Goal: Information Seeking & Learning: Learn about a topic

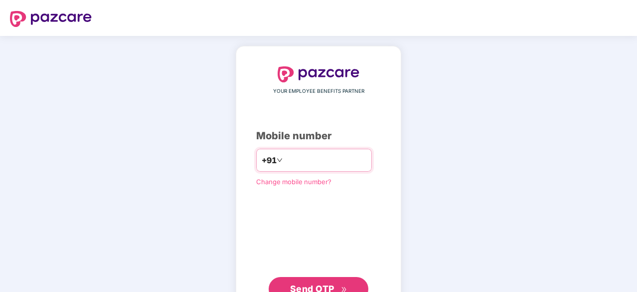
type input "**********"
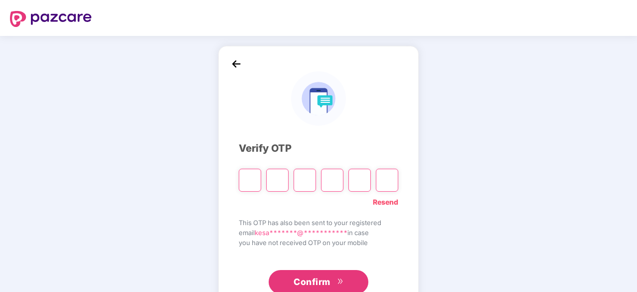
type input "*"
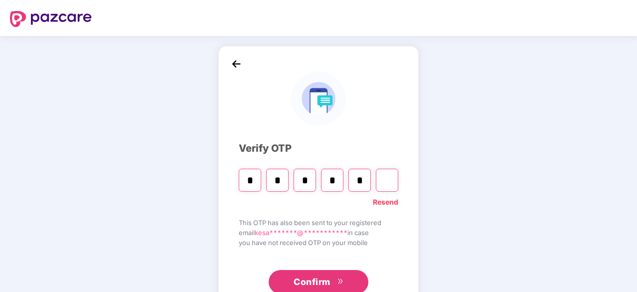
type input "*"
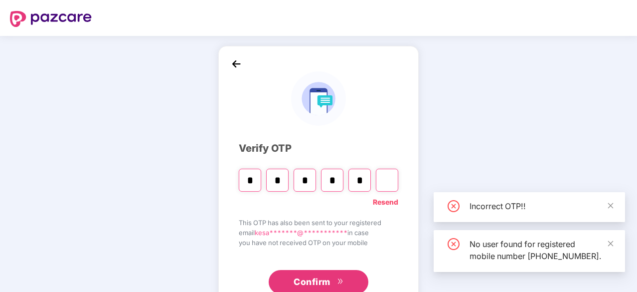
type input "*"
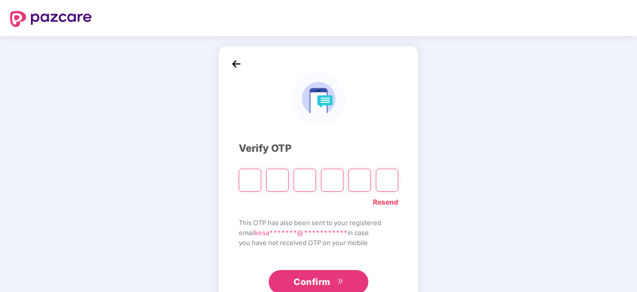
type input "*"
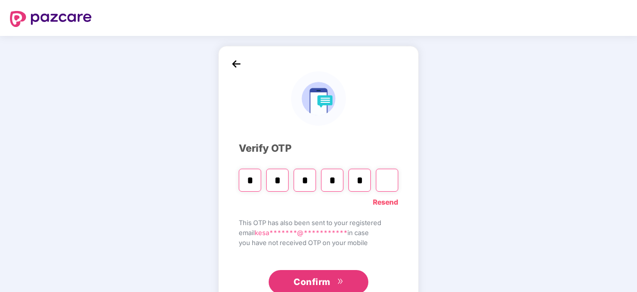
type input "*"
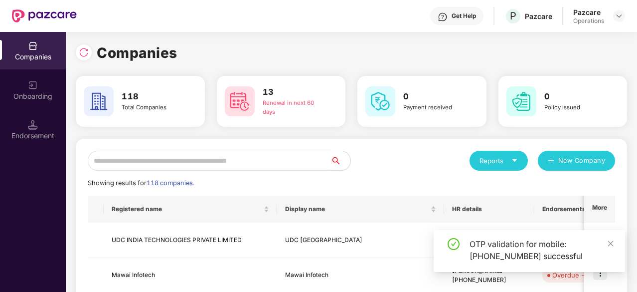
click at [228, 163] on input "text" at bounding box center [209, 161] width 243 height 20
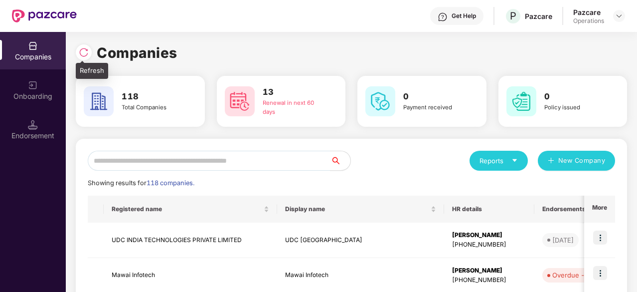
click at [83, 51] on img at bounding box center [84, 52] width 10 height 10
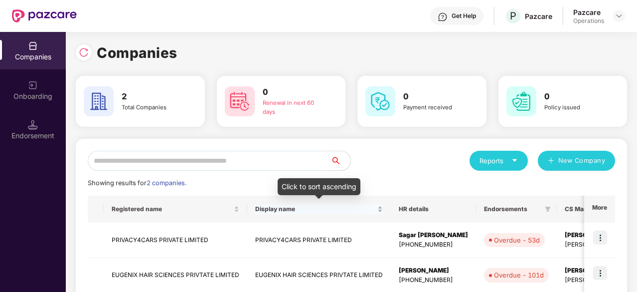
scroll to position [56, 0]
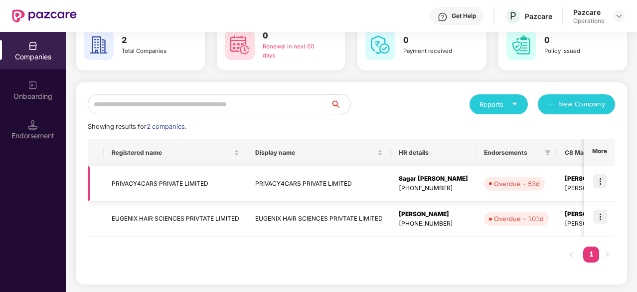
click at [145, 180] on td "PRIVACY4CARS PRIVATE LIMITED" at bounding box center [176, 183] width 144 height 35
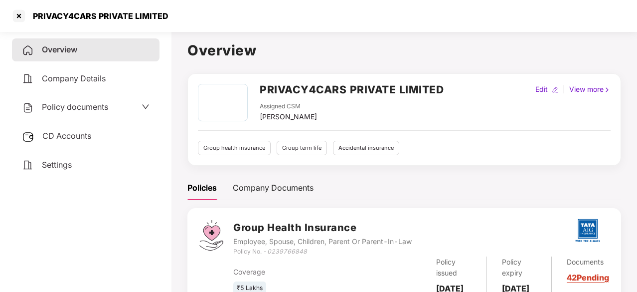
click at [51, 15] on div "PRIVACY4CARS PRIVATE LIMITED" at bounding box center [98, 16] width 142 height 10
copy div "PRIVACY4CARS PRIVATE LIMITED"
click at [74, 105] on span "Policy documents" at bounding box center [75, 107] width 66 height 10
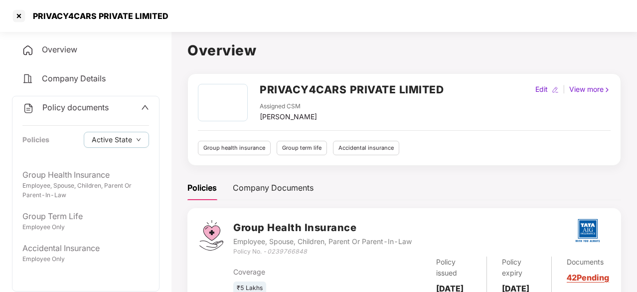
click at [131, 105] on div "Policy documents" at bounding box center [85, 107] width 127 height 13
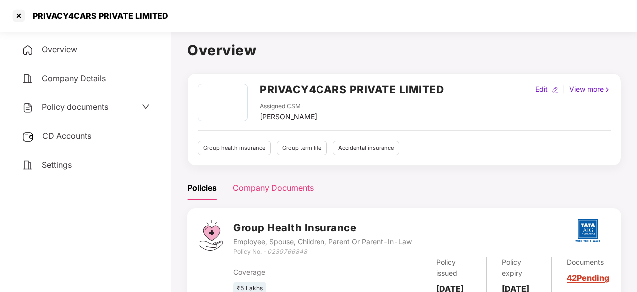
click at [277, 180] on div "Company Documents" at bounding box center [273, 187] width 81 height 24
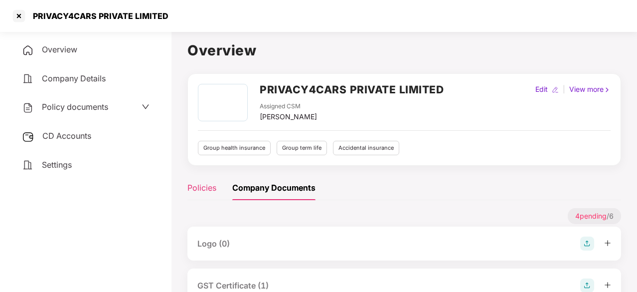
click at [206, 187] on div "Policies" at bounding box center [201, 187] width 29 height 12
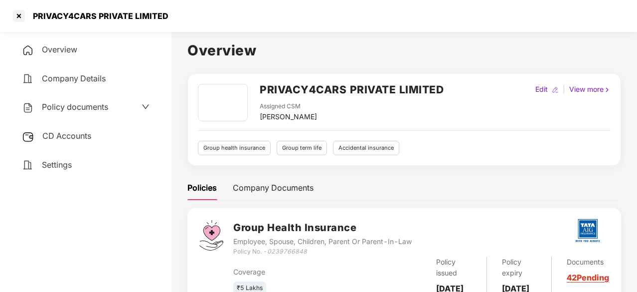
click at [71, 110] on span "Policy documents" at bounding box center [75, 107] width 66 height 10
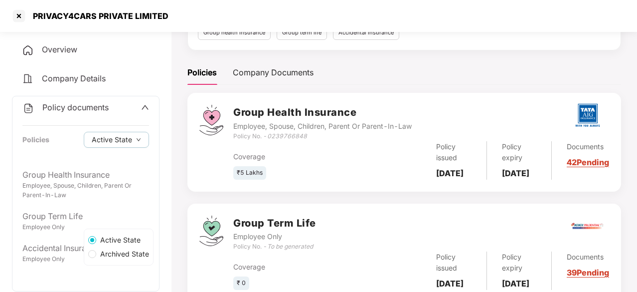
scroll to position [97, 0]
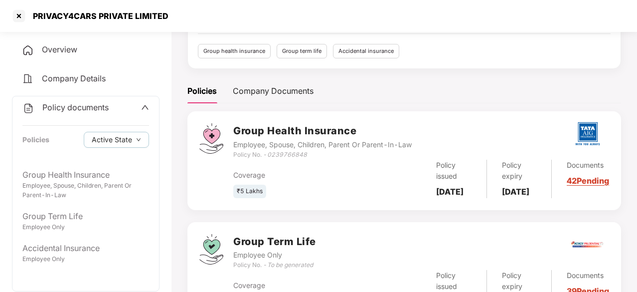
click at [147, 111] on span at bounding box center [145, 107] width 8 height 13
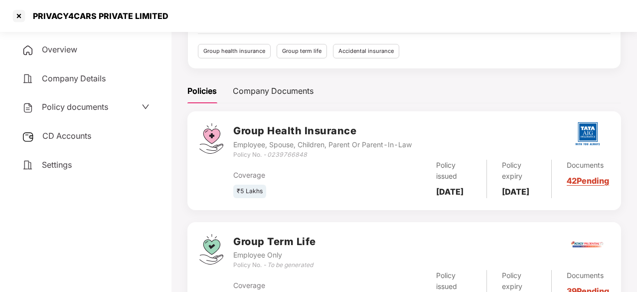
click at [92, 81] on span "Company Details" at bounding box center [74, 78] width 64 height 10
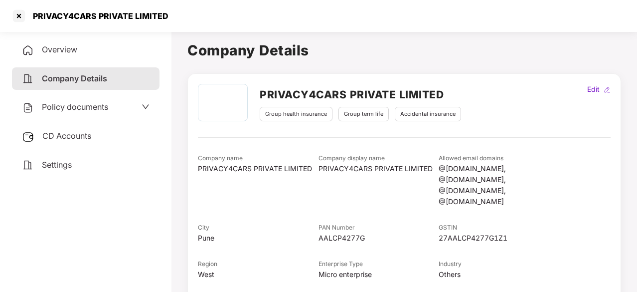
click at [75, 135] on span "CD Accounts" at bounding box center [66, 136] width 49 height 10
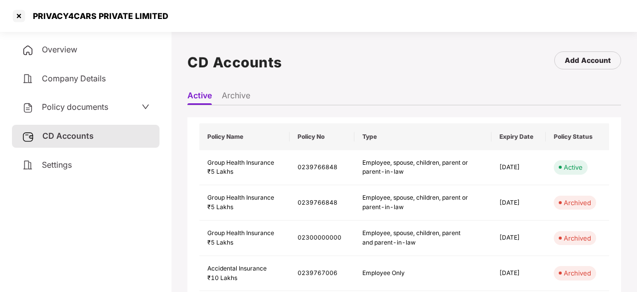
scroll to position [137, 0]
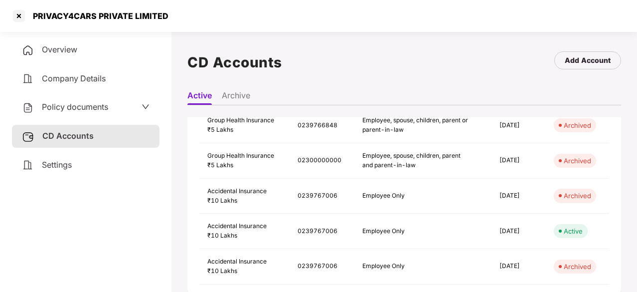
click at [83, 54] on div "Overview" at bounding box center [86, 49] width 148 height 23
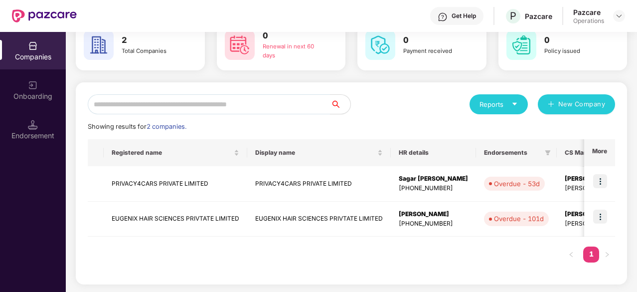
scroll to position [6, 0]
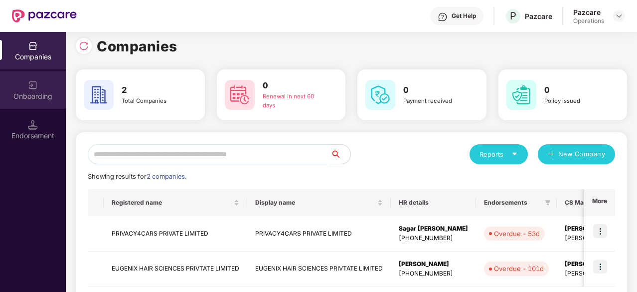
click at [25, 87] on div "Onboarding" at bounding box center [33, 89] width 66 height 37
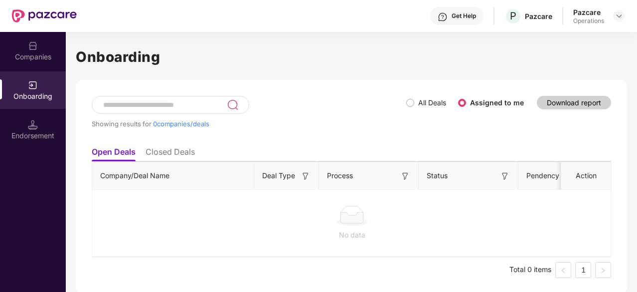
scroll to position [3, 0]
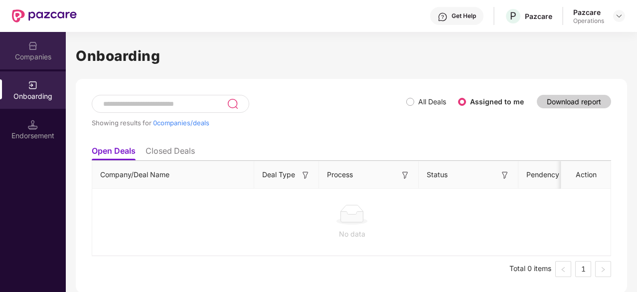
click at [40, 55] on div "Companies" at bounding box center [33, 57] width 66 height 10
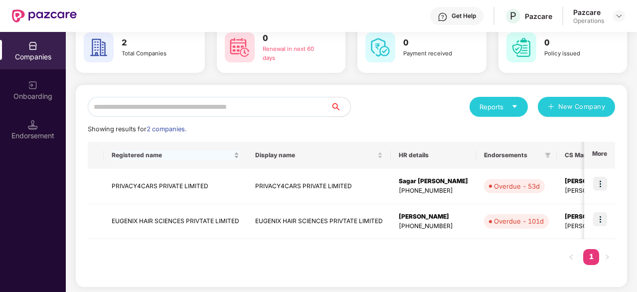
scroll to position [56, 0]
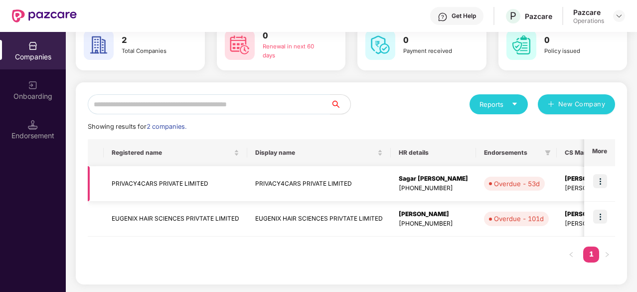
click at [138, 185] on td "PRIVACY4CARS PRIVATE LIMITED" at bounding box center [176, 183] width 144 height 35
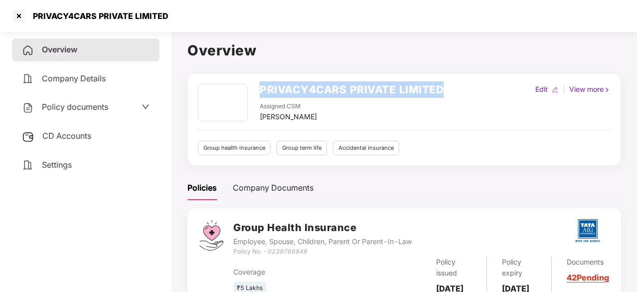
drag, startPoint x: 440, startPoint y: 88, endPoint x: 260, endPoint y: 93, distance: 180.5
click at [260, 93] on h2 "PRIVACY4CARS PRIVATE LIMITED" at bounding box center [352, 89] width 184 height 16
copy h2 "PRIVACY4CARS PRIVATE LIMITED"
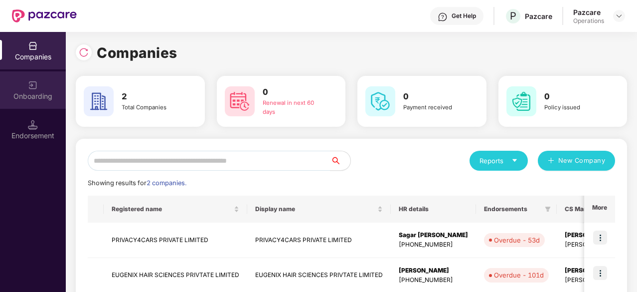
click at [28, 91] on div "Onboarding" at bounding box center [33, 96] width 66 height 10
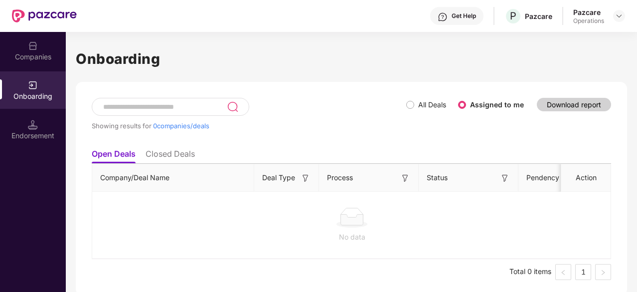
click at [164, 105] on input at bounding box center [164, 107] width 125 height 8
paste input "**********"
type input "**********"
click at [230, 105] on img at bounding box center [232, 107] width 11 height 12
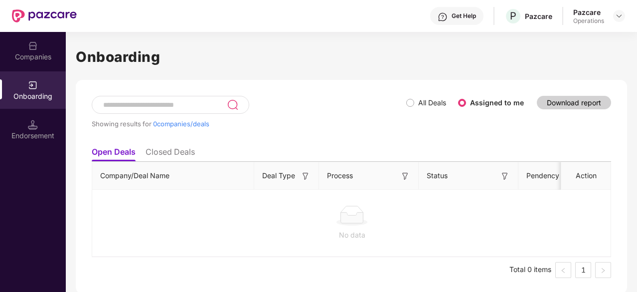
scroll to position [3, 0]
click at [617, 19] on img at bounding box center [619, 16] width 8 height 8
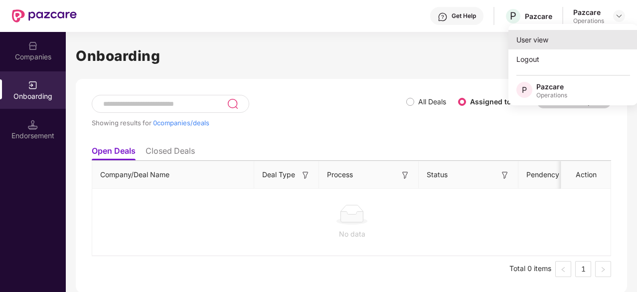
click at [556, 37] on div "User view" at bounding box center [573, 39] width 130 height 19
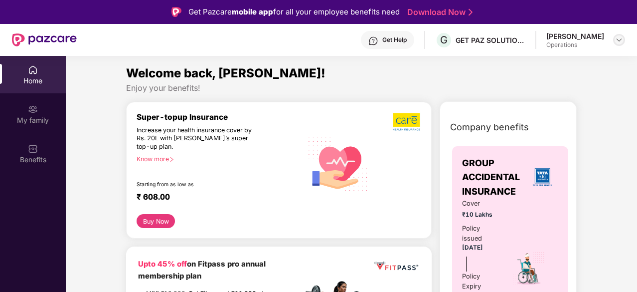
click at [619, 37] on img at bounding box center [619, 40] width 8 height 8
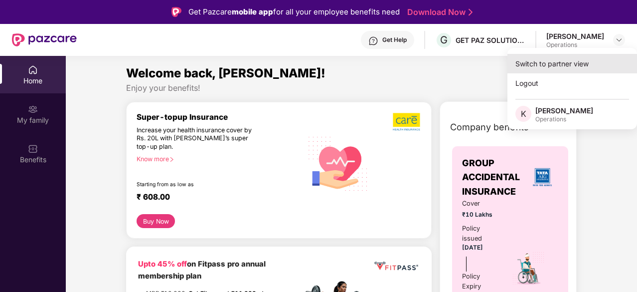
click at [588, 62] on div "Switch to partner view" at bounding box center [572, 63] width 130 height 19
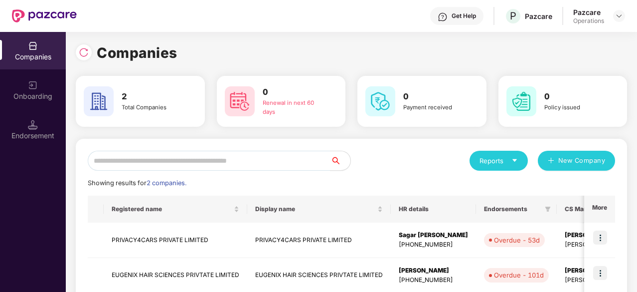
scroll to position [50, 0]
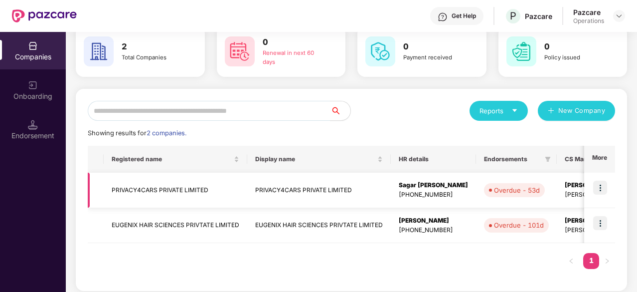
click at [173, 191] on td "PRIVACY4CARS PRIVATE LIMITED" at bounding box center [176, 189] width 144 height 35
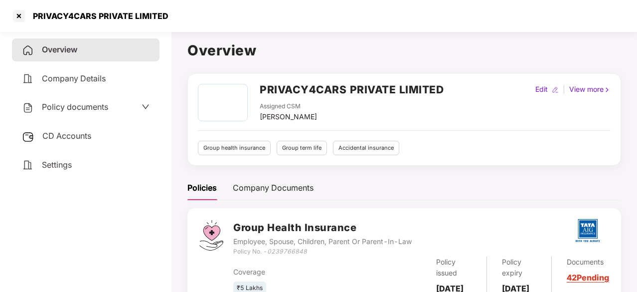
click at [107, 107] on span "Policy documents" at bounding box center [75, 107] width 66 height 10
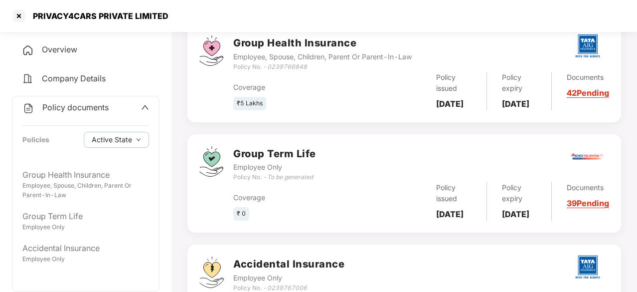
scroll to position [199, 0]
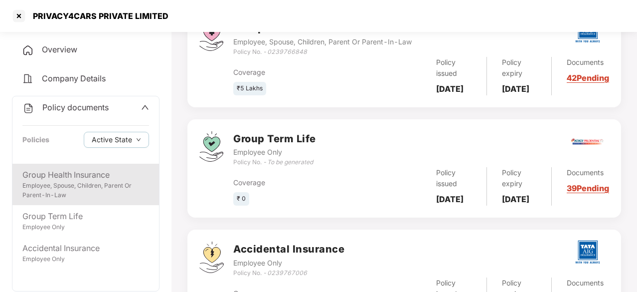
click at [102, 173] on div "Group Health Insurance" at bounding box center [85, 174] width 127 height 12
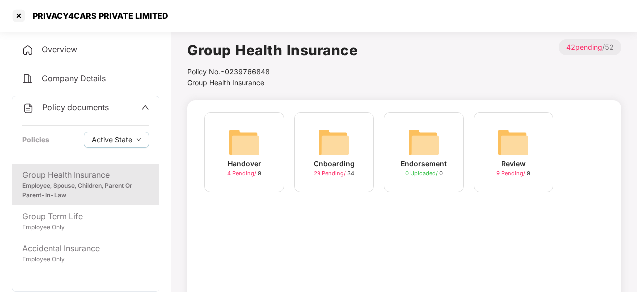
click at [349, 144] on img at bounding box center [334, 142] width 32 height 32
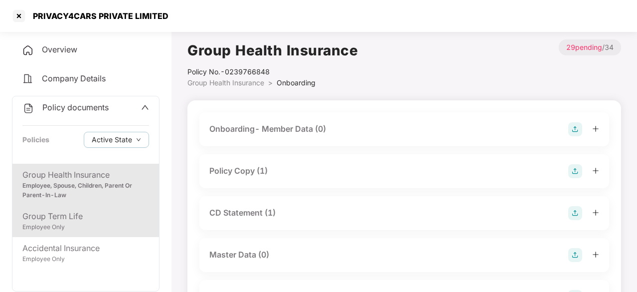
click at [81, 230] on div "Employee Only" at bounding box center [85, 226] width 127 height 9
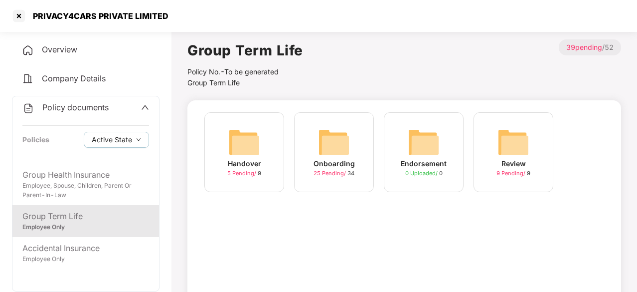
click at [324, 142] on img at bounding box center [334, 142] width 32 height 32
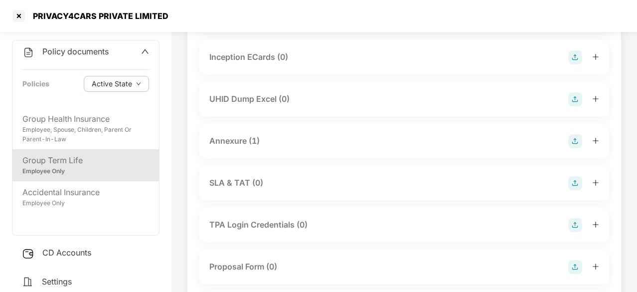
scroll to position [56, 0]
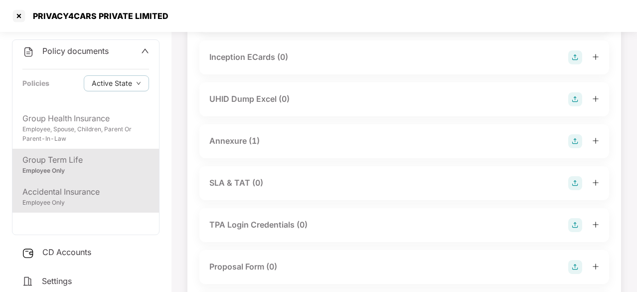
click at [38, 190] on div "Accidental Insurance" at bounding box center [85, 191] width 127 height 12
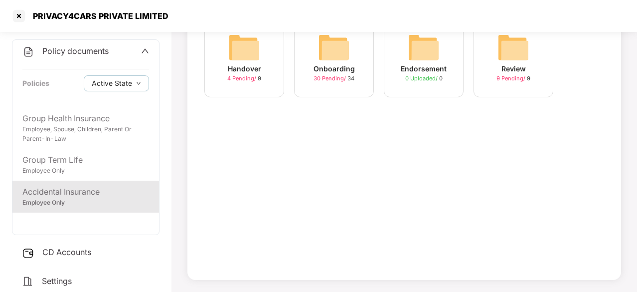
click at [349, 54] on img at bounding box center [334, 47] width 32 height 32
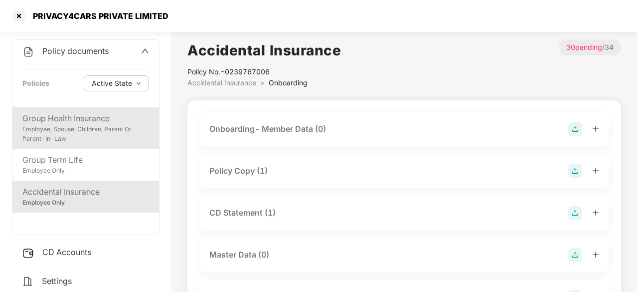
click at [55, 131] on div "Employee, Spouse, Children, Parent Or Parent-In-Law" at bounding box center [85, 134] width 127 height 19
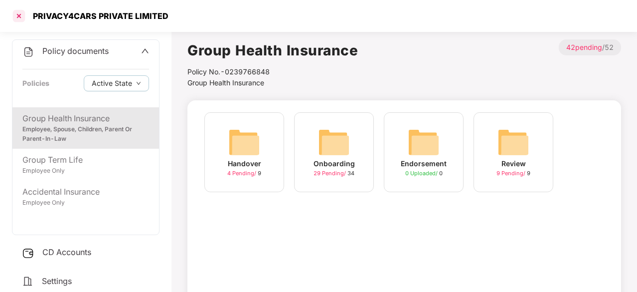
click at [18, 19] on div at bounding box center [19, 16] width 16 height 16
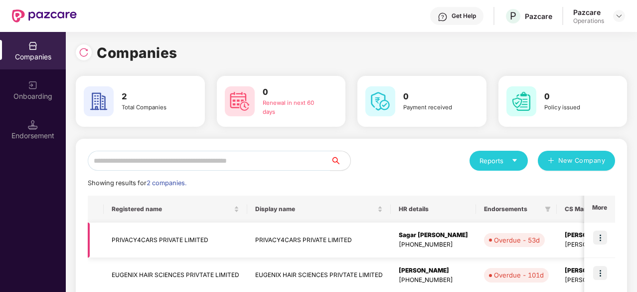
click at [592, 237] on td at bounding box center [599, 239] width 31 height 35
click at [596, 232] on img at bounding box center [600, 237] width 14 height 14
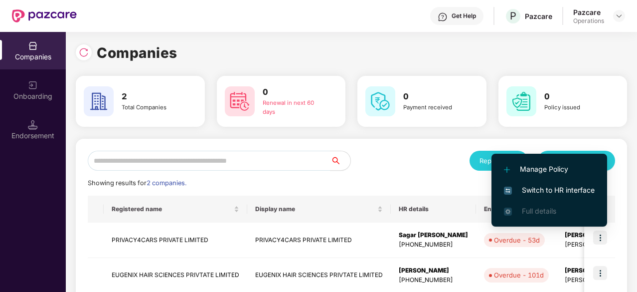
click at [582, 186] on span "Switch to HR interface" at bounding box center [549, 189] width 91 height 11
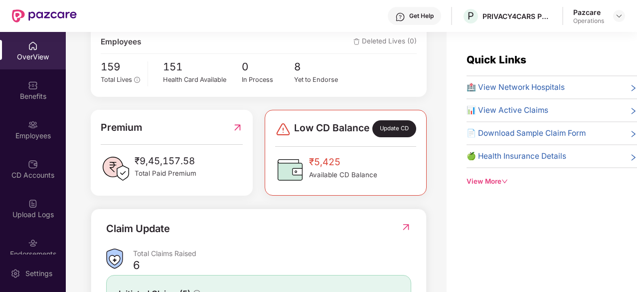
scroll to position [199, 0]
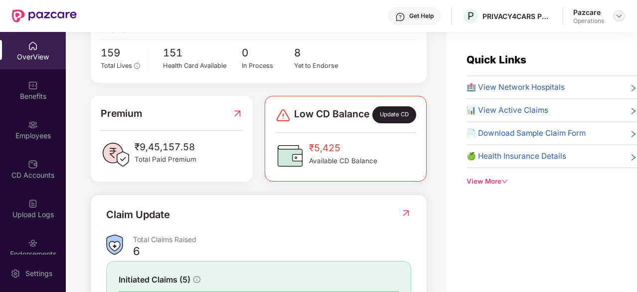
click at [616, 15] on img at bounding box center [619, 16] width 8 height 8
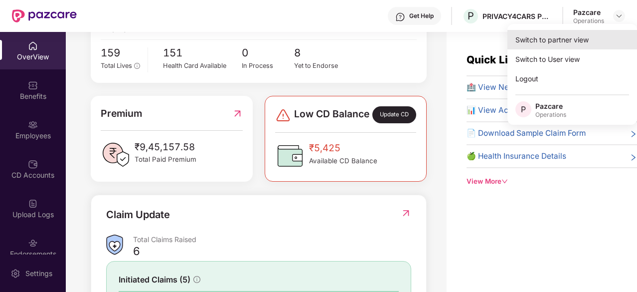
click at [550, 39] on div "Switch to partner view" at bounding box center [572, 39] width 130 height 19
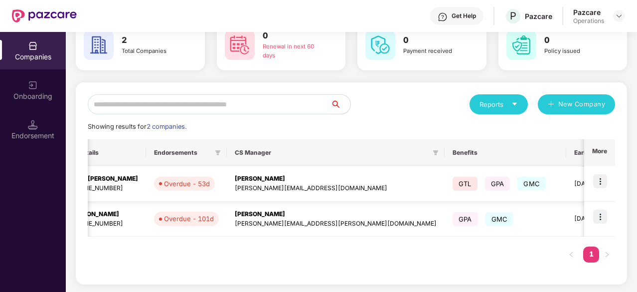
scroll to position [0, 368]
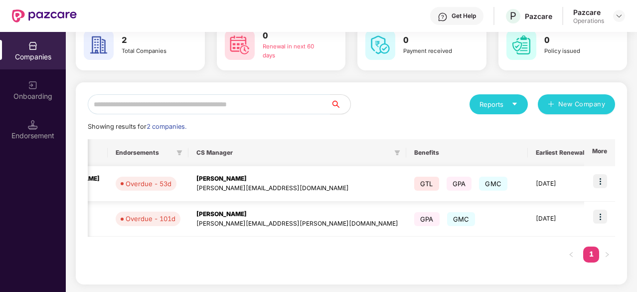
click at [601, 180] on img at bounding box center [600, 181] width 14 height 14
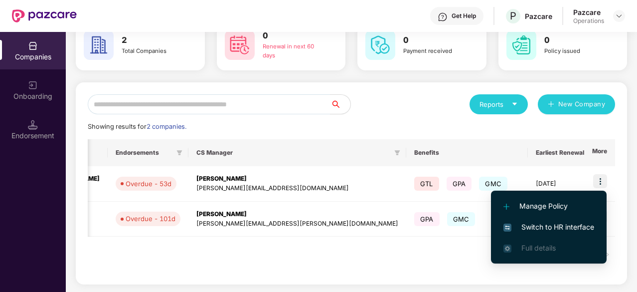
click at [535, 225] on span "Switch to HR interface" at bounding box center [548, 226] width 91 height 11
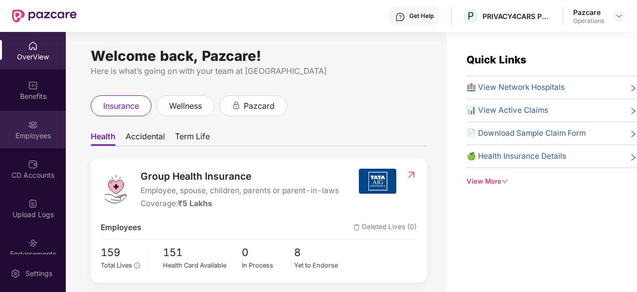
click at [33, 125] on img at bounding box center [33, 125] width 10 height 10
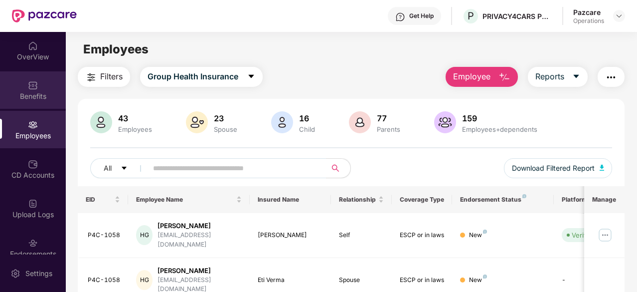
click at [26, 90] on div "Benefits" at bounding box center [33, 89] width 66 height 37
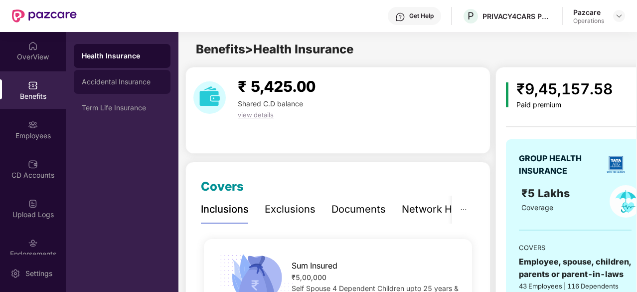
click at [120, 88] on div "Accidental Insurance" at bounding box center [122, 82] width 97 height 24
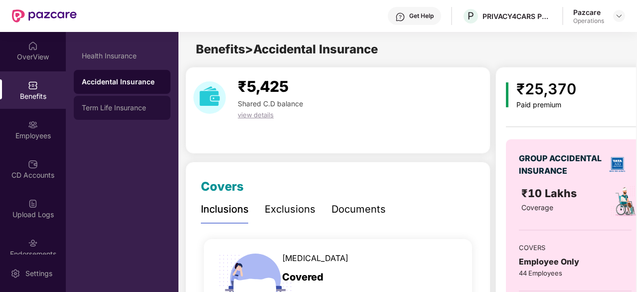
click at [106, 106] on div "Term Life Insurance" at bounding box center [122, 108] width 81 height 8
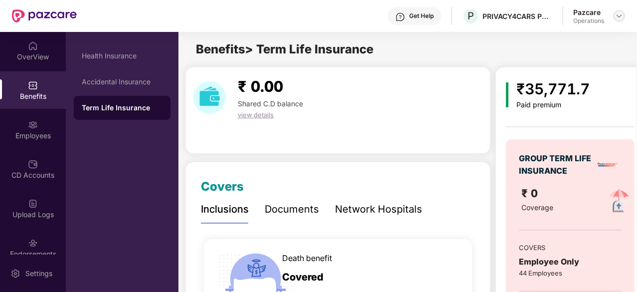
click at [616, 15] on img at bounding box center [619, 16] width 8 height 8
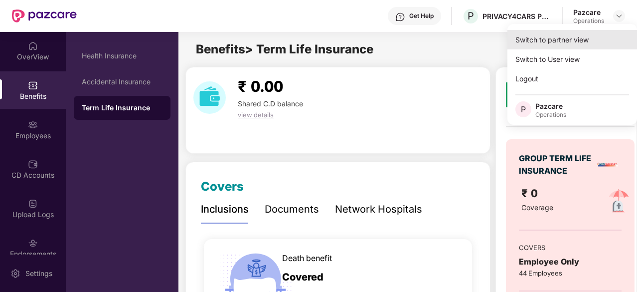
click at [565, 31] on div "Switch to partner view" at bounding box center [572, 39] width 130 height 19
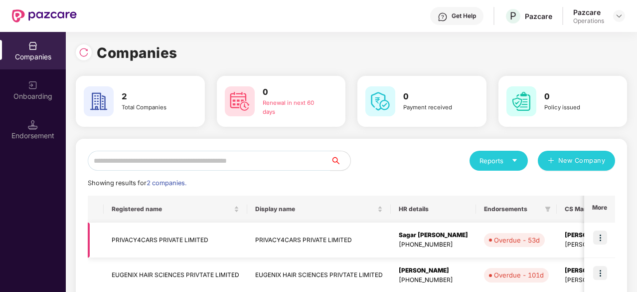
click at [166, 236] on td "PRIVACY4CARS PRIVATE LIMITED" at bounding box center [176, 239] width 144 height 35
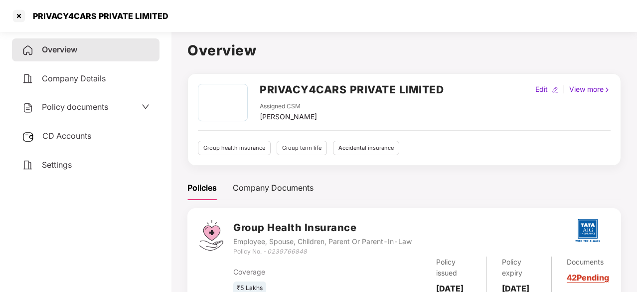
click at [129, 107] on div "Policy documents" at bounding box center [86, 107] width 128 height 13
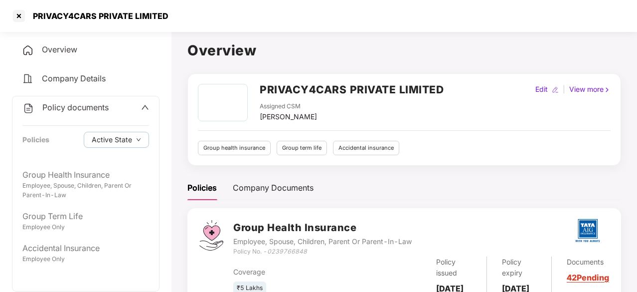
scroll to position [86, 0]
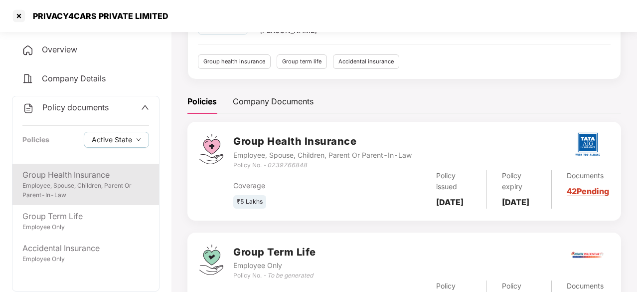
click at [88, 172] on div "Group Health Insurance" at bounding box center [85, 174] width 127 height 12
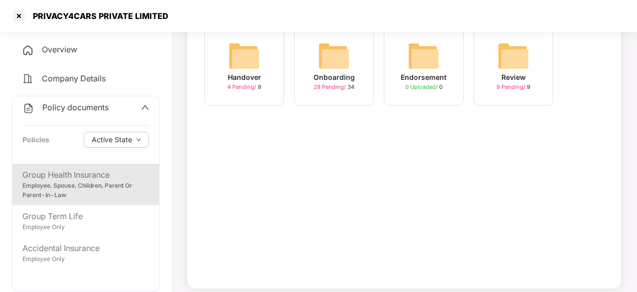
click at [329, 56] on img at bounding box center [334, 56] width 32 height 32
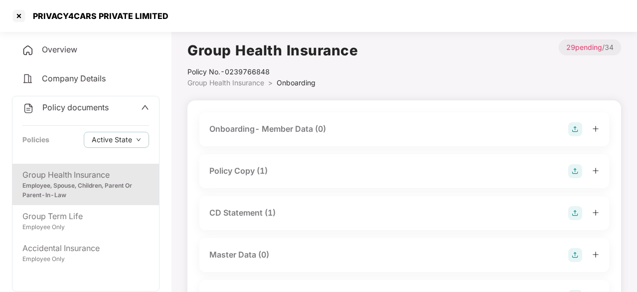
click at [292, 177] on div "Policy Copy (1)" at bounding box center [404, 171] width 390 height 14
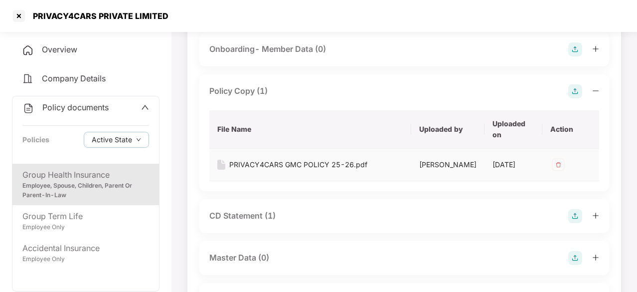
scroll to position [80, 0]
click at [322, 161] on div "PRIVACY4CARS GMC POLICY 25-26.pdf" at bounding box center [298, 163] width 138 height 11
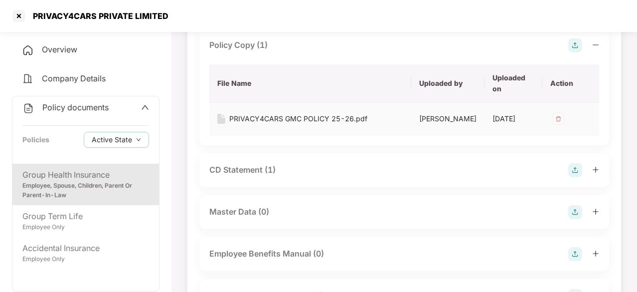
scroll to position [125, 0]
click at [263, 176] on div "CD Statement (1)" at bounding box center [242, 170] width 66 height 12
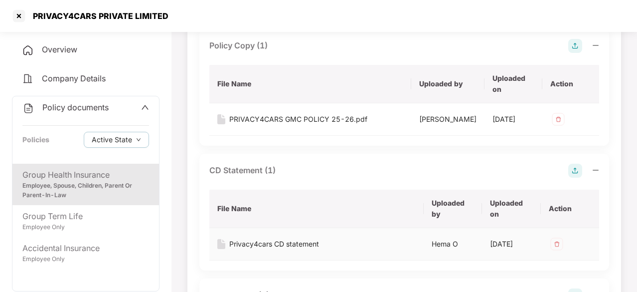
click at [256, 249] on div "Privacy4cars CD statement" at bounding box center [274, 243] width 90 height 11
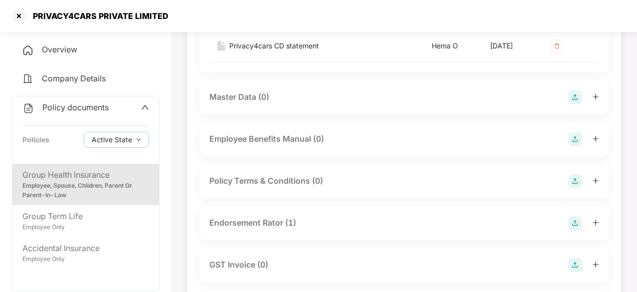
click at [266, 198] on div "Policy Terms & Conditions (0)" at bounding box center [404, 181] width 410 height 34
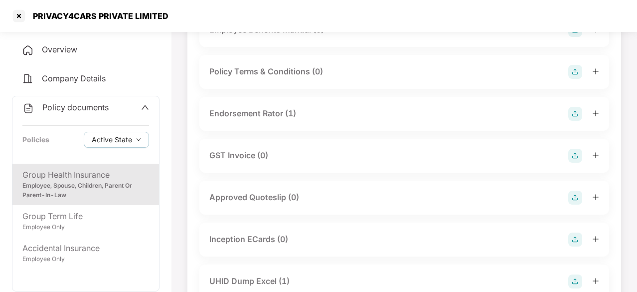
scroll to position [432, 0]
click at [278, 120] on div "Endorsement Rator (1)" at bounding box center [252, 114] width 87 height 12
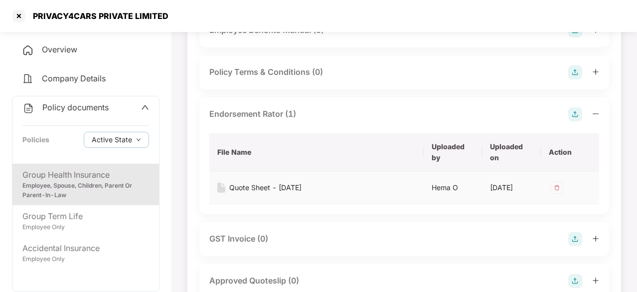
click at [246, 193] on div "Quote Sheet - 29.07.2025" at bounding box center [265, 187] width 72 height 11
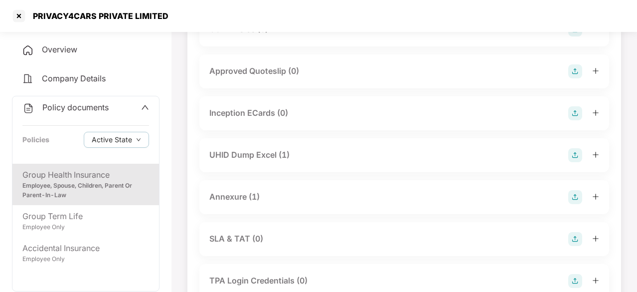
scroll to position [651, 0]
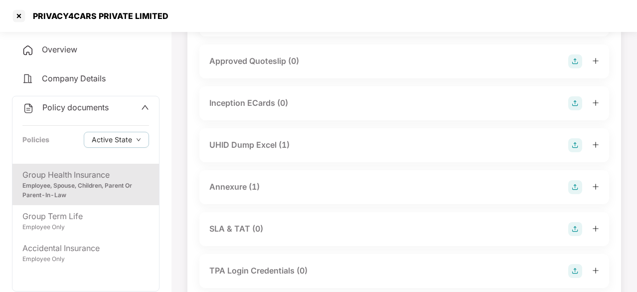
click at [267, 151] on div "UHID Dump Excel (1)" at bounding box center [249, 145] width 80 height 12
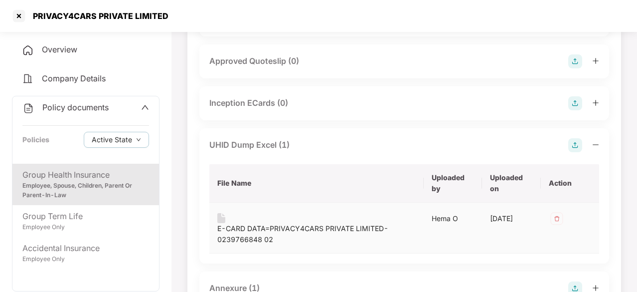
click at [259, 245] on div "E-CARD DATA=PRIVACY4CARS PRIVATE LIMITED-0239766848 02" at bounding box center [316, 234] width 198 height 22
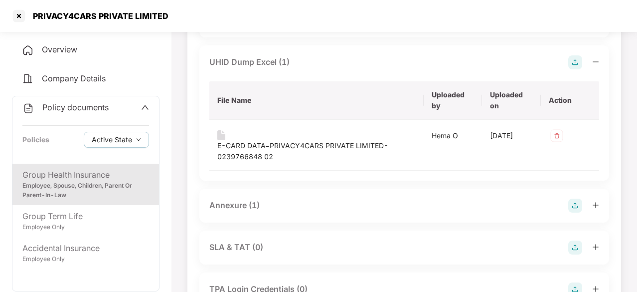
scroll to position [797, 0]
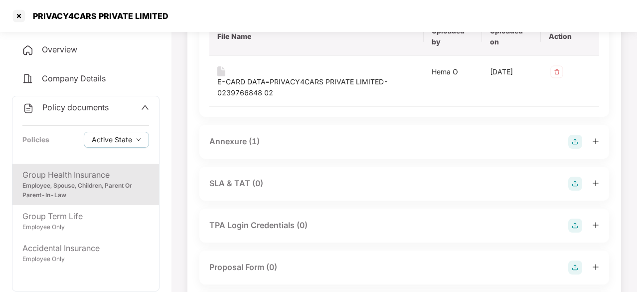
click at [250, 148] on div "Annexure (1)" at bounding box center [234, 141] width 50 height 12
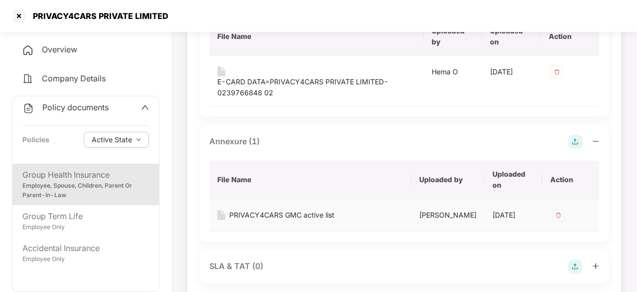
click at [249, 220] on div "PRIVACY4CARS GMC active list" at bounding box center [281, 214] width 105 height 11
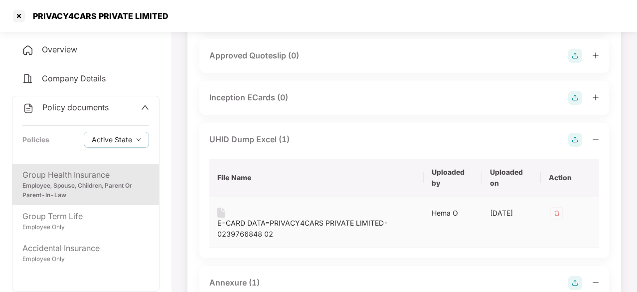
scroll to position [658, 0]
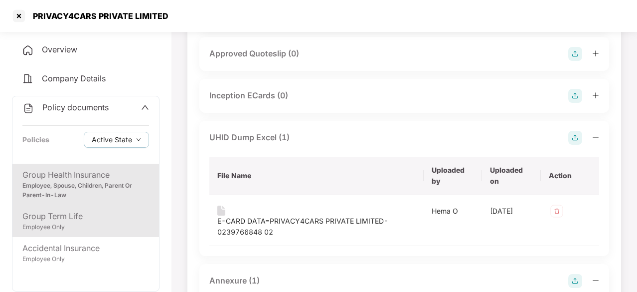
click at [84, 213] on div "Group Term Life" at bounding box center [85, 216] width 127 height 12
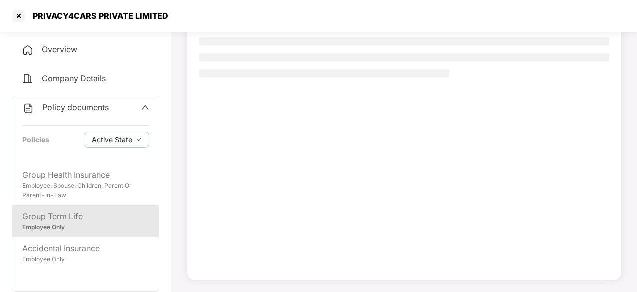
scroll to position [95, 0]
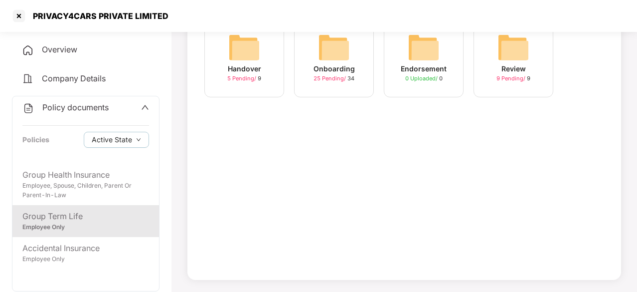
click at [345, 46] on img at bounding box center [334, 47] width 32 height 32
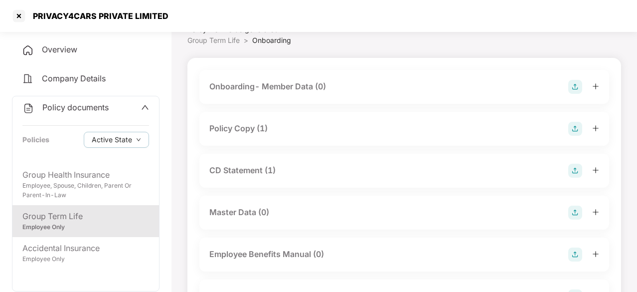
scroll to position [43, 0]
click at [239, 127] on div "Policy Copy (1)" at bounding box center [238, 128] width 58 height 12
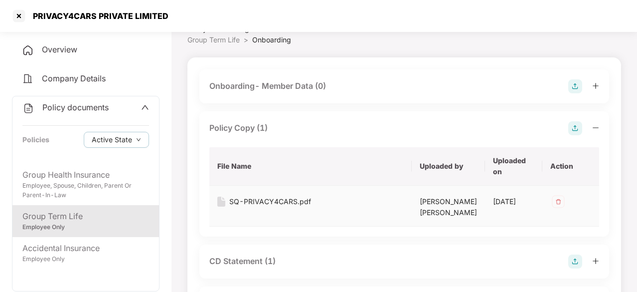
click at [295, 204] on div "SQ-PRIVACY4CARS.pdf" at bounding box center [270, 201] width 82 height 11
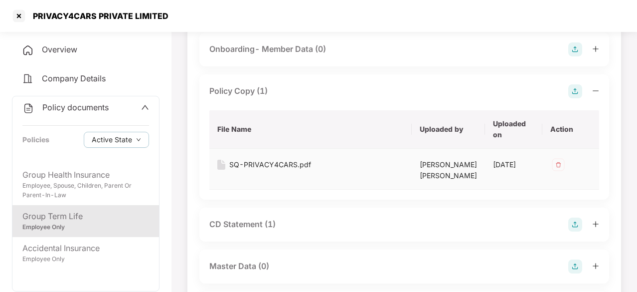
scroll to position [81, 0]
click at [288, 159] on div "SQ-PRIVACY4CARS.pdf" at bounding box center [270, 163] width 82 height 11
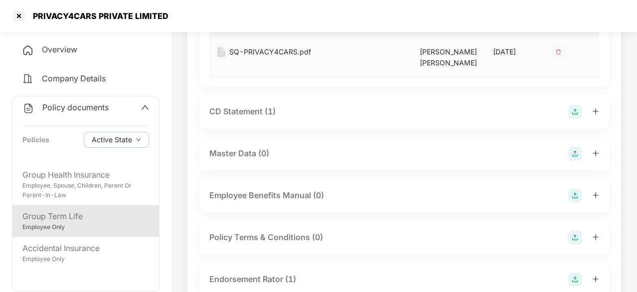
scroll to position [193, 0]
click at [258, 117] on div "CD Statement (1)" at bounding box center [242, 110] width 66 height 12
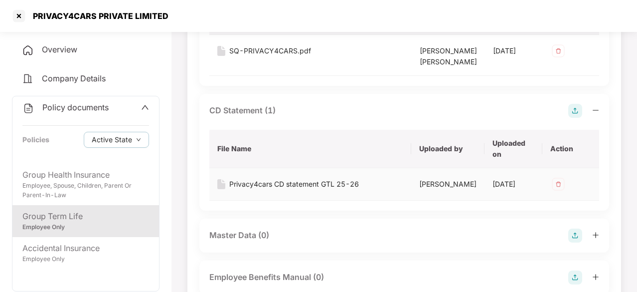
click at [268, 189] on div "Privacy4cars CD statement GTL 25-26" at bounding box center [294, 183] width 130 height 11
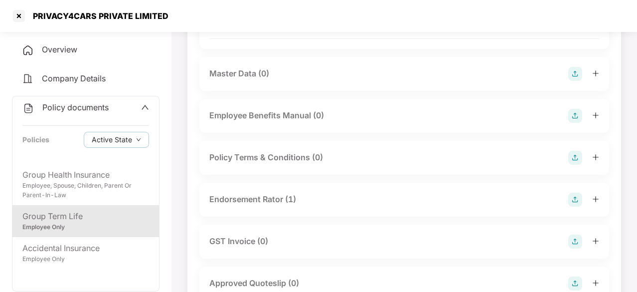
scroll to position [449, 0]
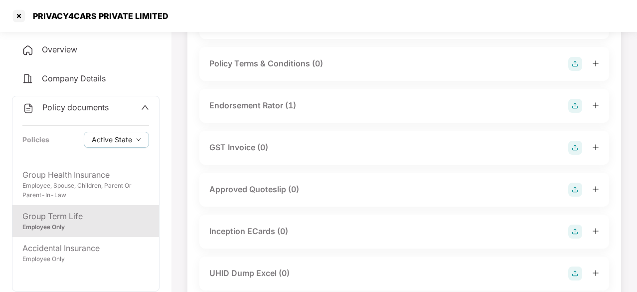
click at [262, 112] on div "Endorsement Rator (1)" at bounding box center [252, 105] width 87 height 12
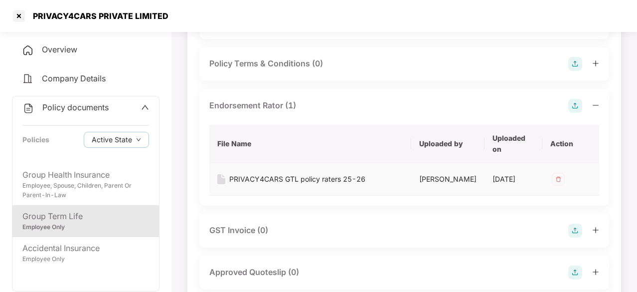
click at [256, 184] on div "PRIVACY4CARS GTL policy raters 25-26" at bounding box center [297, 178] width 136 height 11
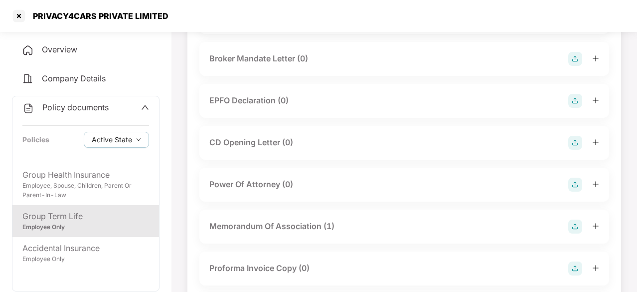
scroll to position [1196, 0]
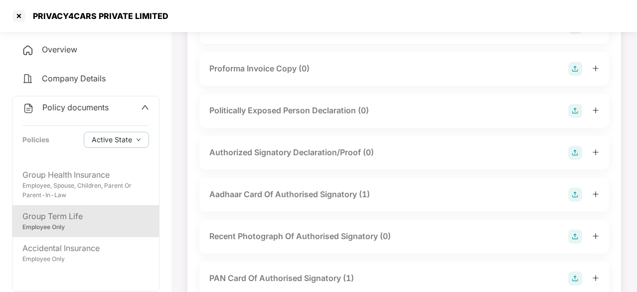
click at [255, 33] on div "Memorandum Of Association (1)" at bounding box center [271, 26] width 125 height 12
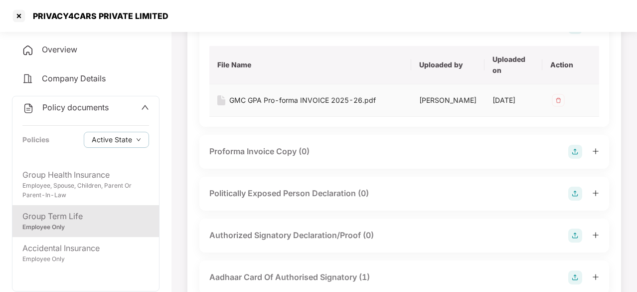
click at [256, 106] on div "GMC GPA Pro-forma INVOICE 2025-26.pdf" at bounding box center [302, 100] width 147 height 11
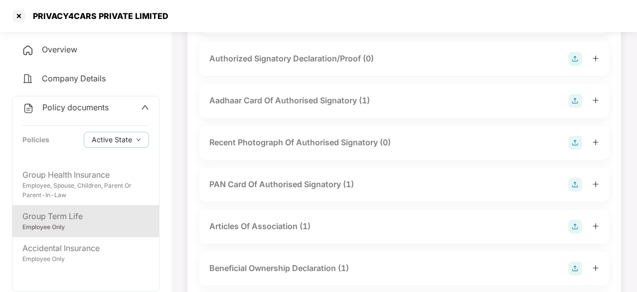
scroll to position [1395, 0]
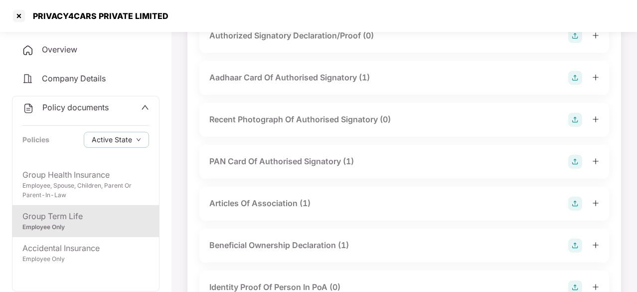
click at [253, 84] on div "Aadhaar Card Of Authorised Signatory (1)" at bounding box center [289, 77] width 160 height 12
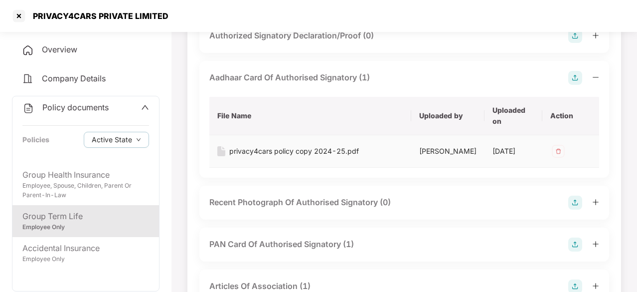
click at [240, 156] on div "privacy4cars policy copy 2024-25.pdf" at bounding box center [294, 151] width 130 height 11
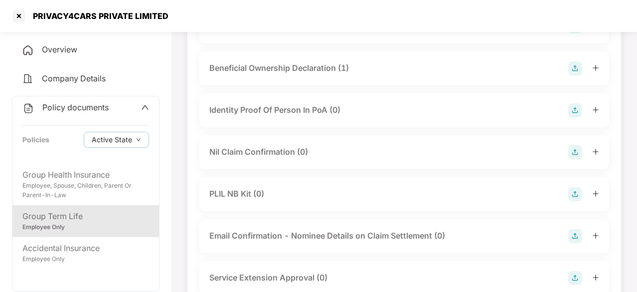
scroll to position [1755, 0]
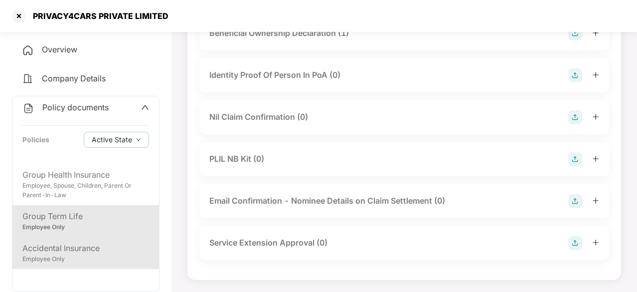
click at [77, 240] on div "Accidental Insurance Employee Only" at bounding box center [85, 253] width 147 height 32
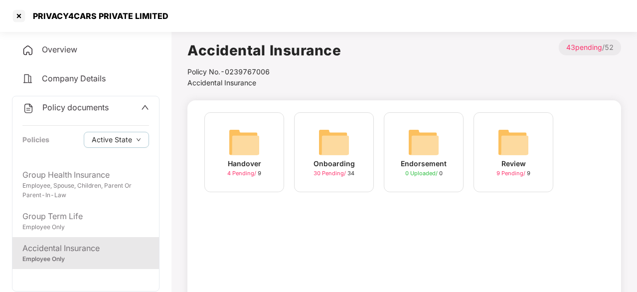
click at [43, 53] on span "Overview" at bounding box center [59, 49] width 35 height 10
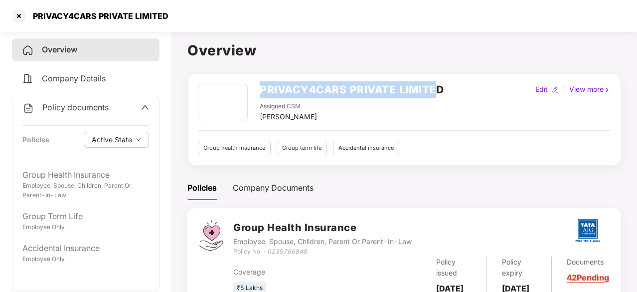
drag, startPoint x: 262, startPoint y: 87, endPoint x: 434, endPoint y: 90, distance: 171.5
click at [434, 90] on h2 "PRIVACY4CARS PRIVATE LIMITED" at bounding box center [352, 89] width 184 height 16
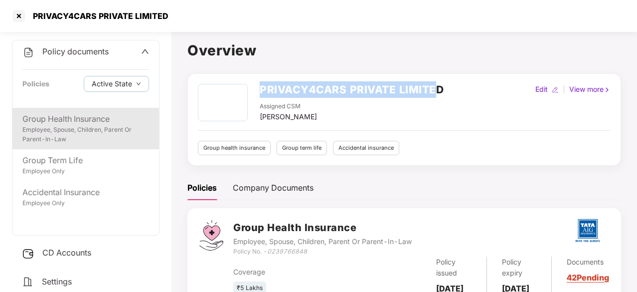
scroll to position [56, 0]
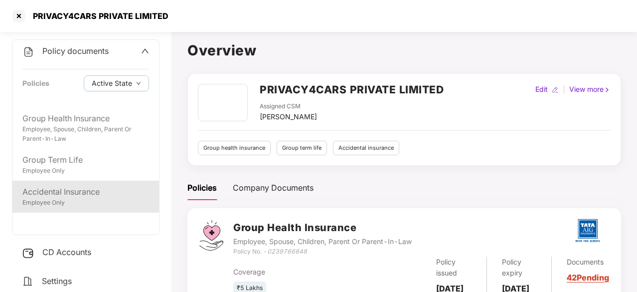
click at [66, 192] on div "Accidental Insurance" at bounding box center [85, 191] width 127 height 12
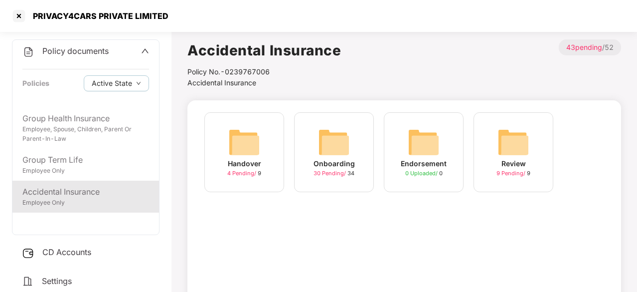
click at [77, 191] on div "Accidental Insurance" at bounding box center [85, 191] width 127 height 12
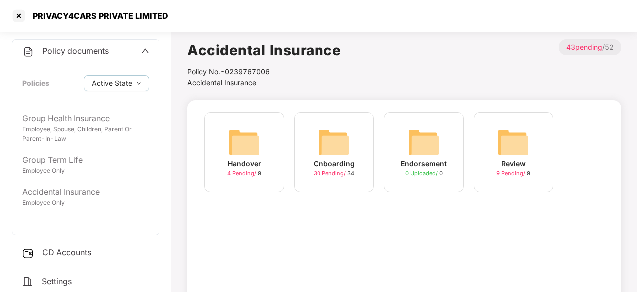
click at [351, 143] on div "Onboarding 30 Pending / 34" at bounding box center [334, 152] width 80 height 80
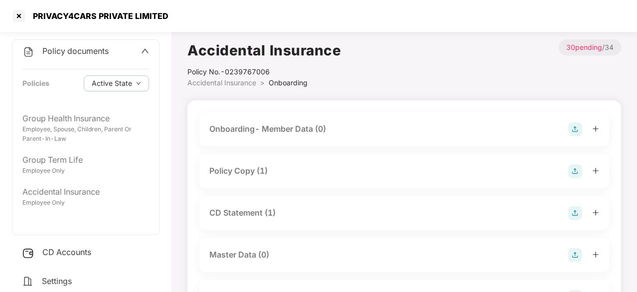
click at [231, 176] on div "Policy Copy (1)" at bounding box center [238, 170] width 58 height 12
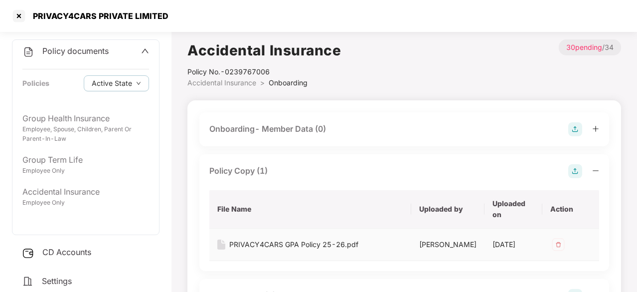
click at [244, 243] on div "PRIVACY4CARS GPA Policy 25-26.pdf" at bounding box center [293, 244] width 129 height 11
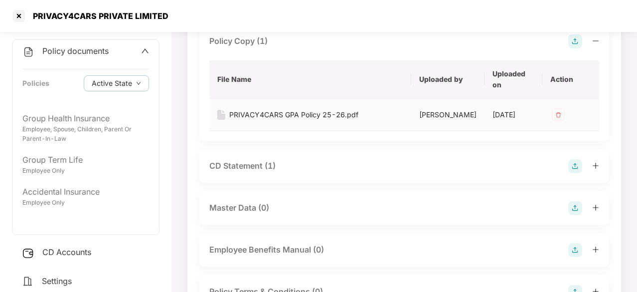
scroll to position [150, 0]
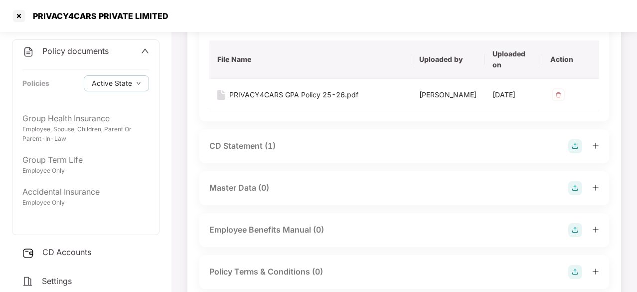
click at [243, 148] on div "CD Statement (1)" at bounding box center [242, 146] width 66 height 12
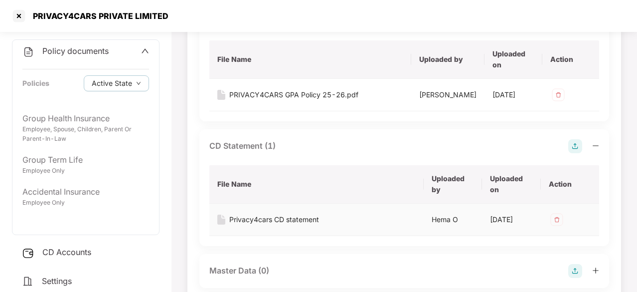
click at [271, 225] on div "Privacy4cars CD statement" at bounding box center [274, 219] width 90 height 11
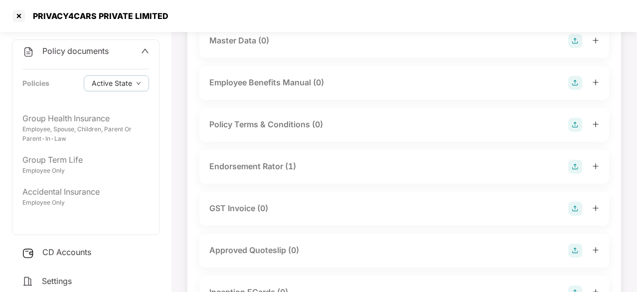
scroll to position [449, 0]
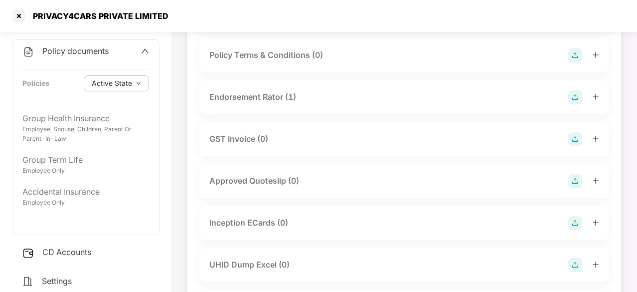
click at [271, 103] on div "Endorsement Rator (1)" at bounding box center [252, 97] width 87 height 12
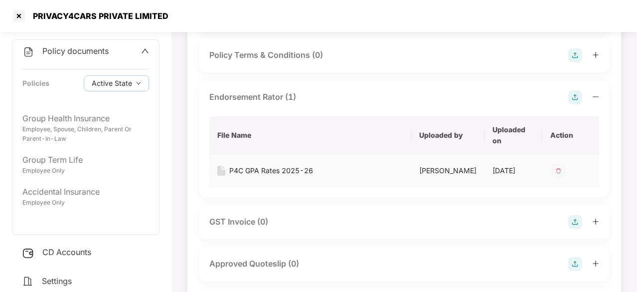
click at [267, 176] on div "P4C GPA Rates 2025-26" at bounding box center [271, 170] width 84 height 11
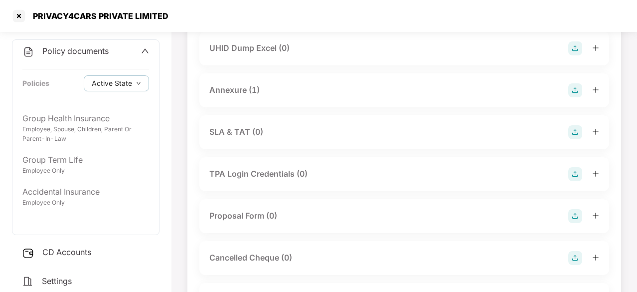
scroll to position [748, 0]
click at [245, 96] on div "Annexure (1)" at bounding box center [234, 90] width 50 height 12
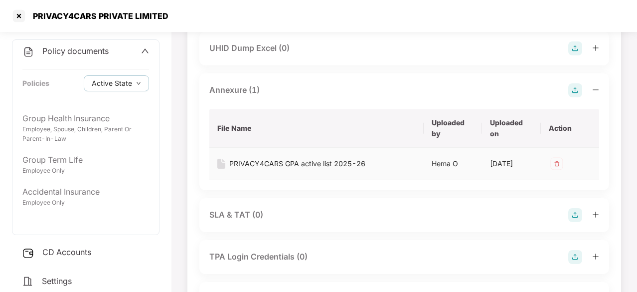
click at [255, 169] on div "PRIVACY4CARS GPA active list 2025-26" at bounding box center [297, 163] width 136 height 11
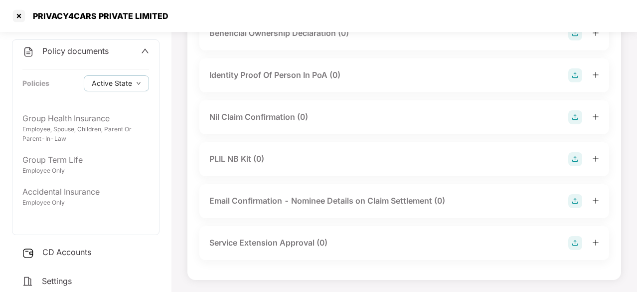
scroll to position [1634, 0]
click at [354, 202] on div "Email Confirmation - Nominee Details on Claim Settlement (0)" at bounding box center [327, 200] width 236 height 12
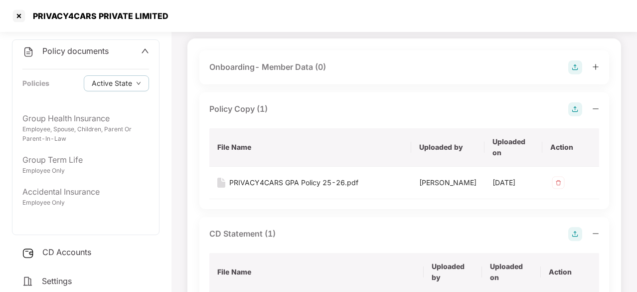
scroll to position [0, 0]
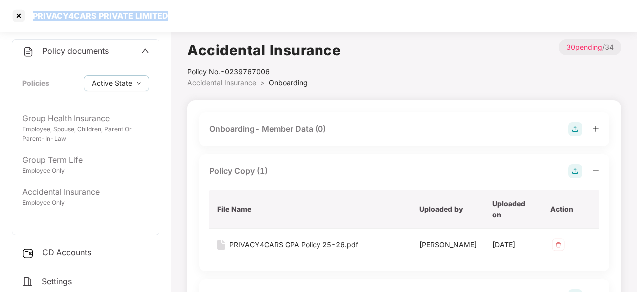
drag, startPoint x: 32, startPoint y: 15, endPoint x: 174, endPoint y: 22, distance: 142.7
click at [174, 22] on div "PRIVACY4CARS PRIVATE LIMITED" at bounding box center [318, 16] width 637 height 32
copy div "PRIVACY4CARS PRIVATE LIMITED"
